Goal: Task Accomplishment & Management: Complete application form

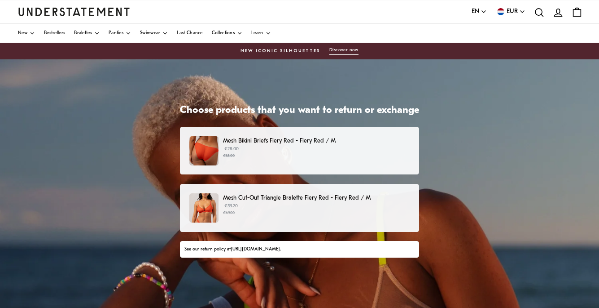
click at [271, 215] on small "€69.00" at bounding box center [316, 213] width 187 height 6
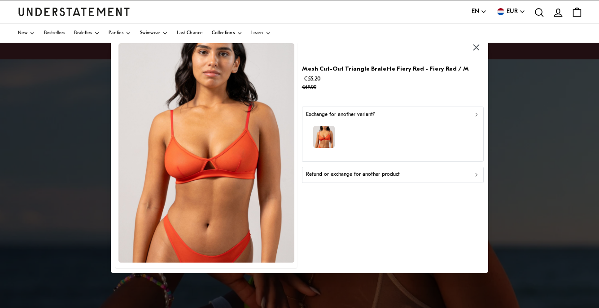
click at [352, 177] on p "Refund or exchange for another product" at bounding box center [353, 174] width 94 height 9
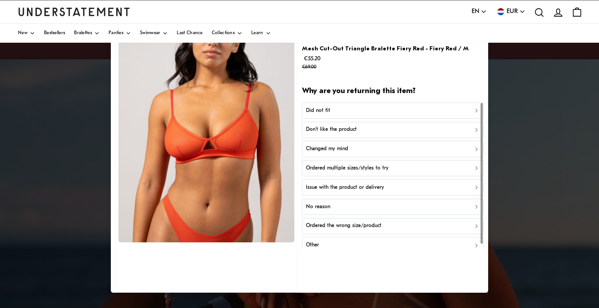
click at [350, 148] on div "Changed my mind" at bounding box center [393, 149] width 174 height 9
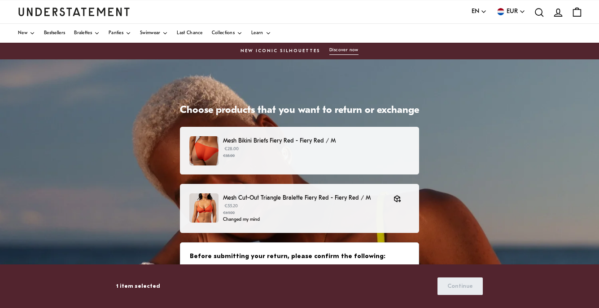
click at [313, 148] on p "€28.00 €35.00" at bounding box center [316, 151] width 187 height 13
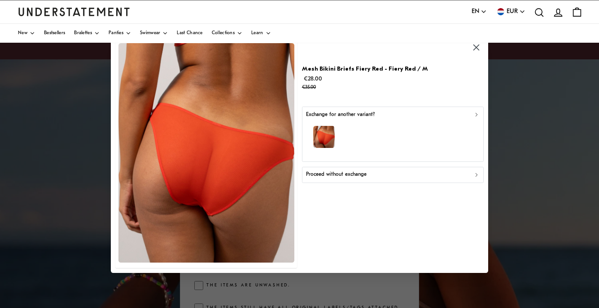
click at [343, 174] on p "Proceed without exchange" at bounding box center [336, 174] width 61 height 9
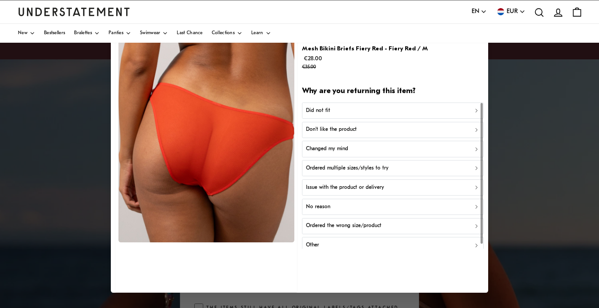
click at [329, 111] on p "Did not fit" at bounding box center [318, 110] width 24 height 9
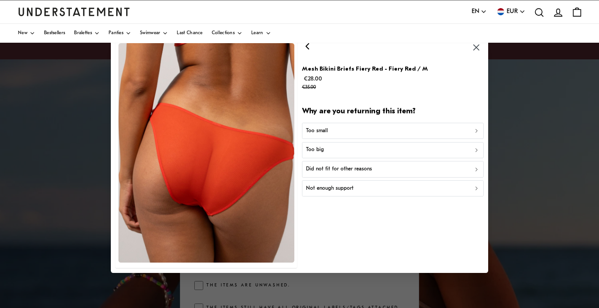
click at [332, 148] on div "Too big" at bounding box center [393, 149] width 174 height 9
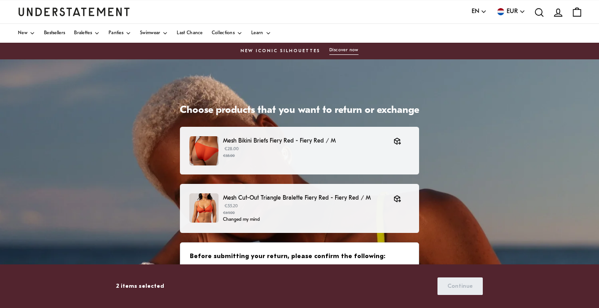
scroll to position [108, 0]
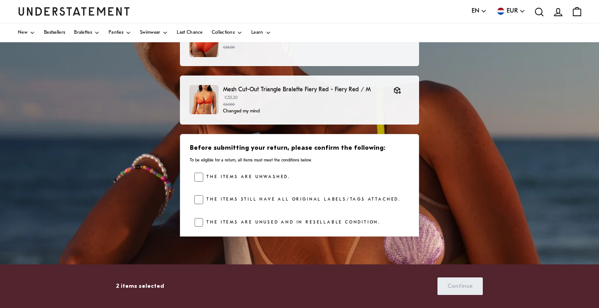
click at [194, 202] on div "Before submitting your return, please confirm the following: To be eligible for…" at bounding box center [299, 187] width 239 height 107
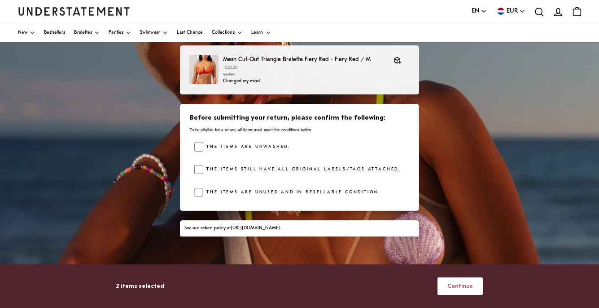
drag, startPoint x: 440, startPoint y: 264, endPoint x: 441, endPoint y: 269, distance: 5.0
click at [440, 264] on div "2 items selected Continue" at bounding box center [299, 286] width 366 height 44
click at [453, 286] on span "Continue" at bounding box center [461, 285] width 26 height 17
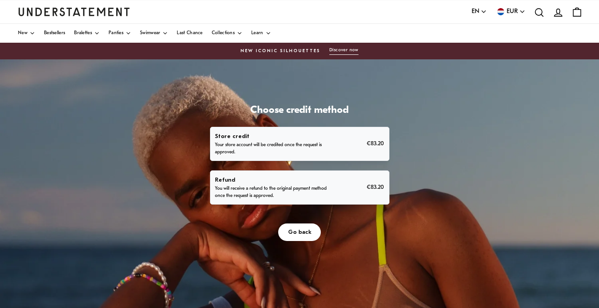
click at [326, 184] on p "Refund" at bounding box center [272, 179] width 114 height 9
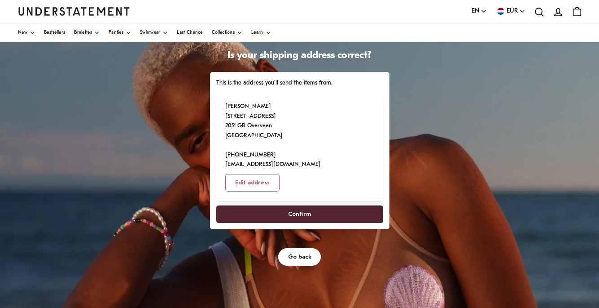
scroll to position [41, 0]
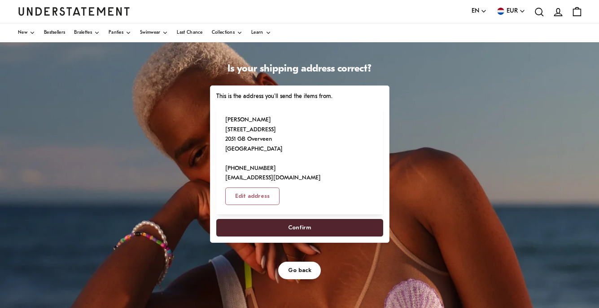
click at [293, 219] on span "Confirm" at bounding box center [299, 227] width 23 height 17
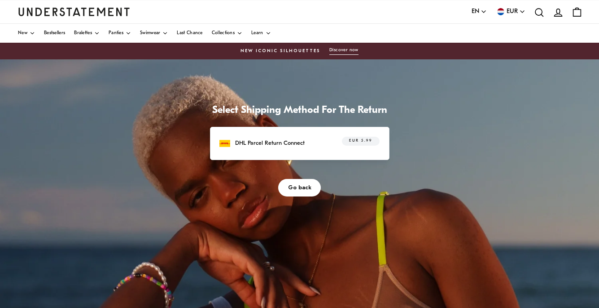
click at [287, 145] on p "DHL Parcel Return Connect" at bounding box center [270, 142] width 70 height 9
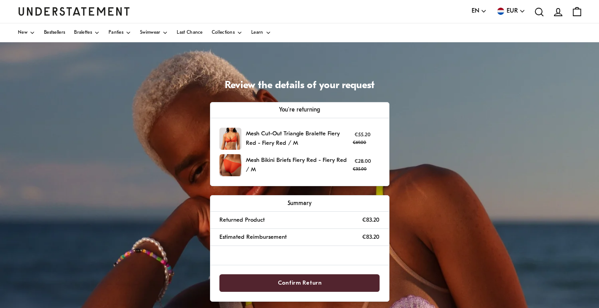
scroll to position [33, 0]
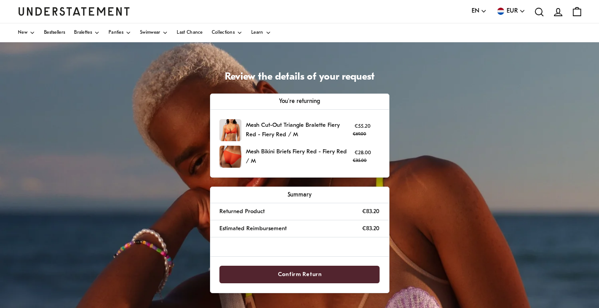
click at [302, 273] on span "Confirm Return" at bounding box center [300, 274] width 44 height 17
